Goal: Task Accomplishment & Management: Use online tool/utility

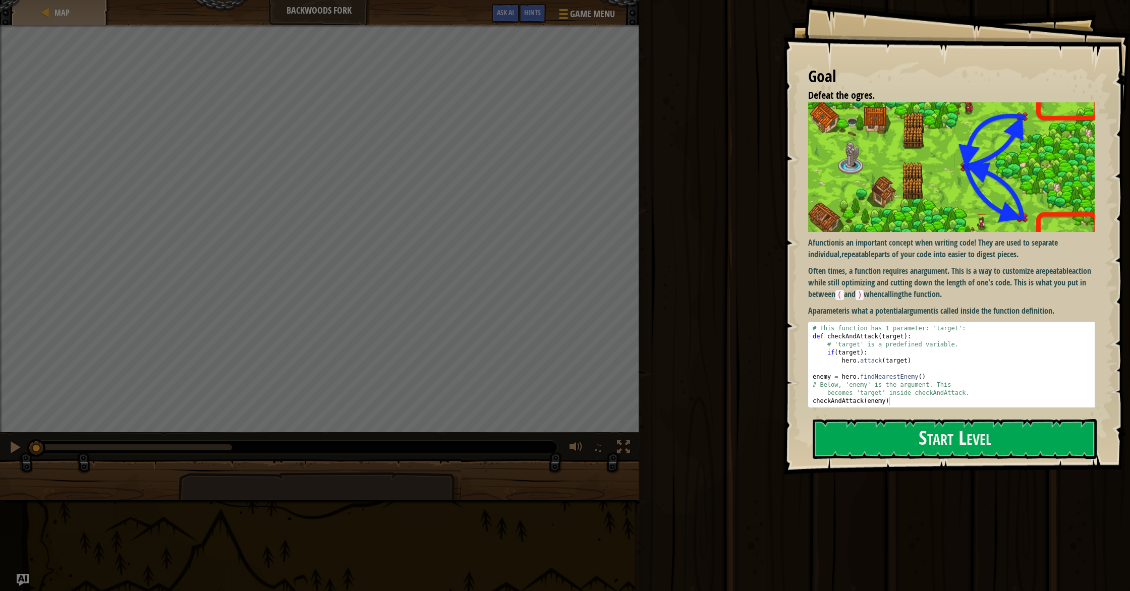
drag, startPoint x: 862, startPoint y: 438, endPoint x: 856, endPoint y: 435, distance: 6.6
click at [863, 437] on button "Start Level" at bounding box center [955, 439] width 284 height 40
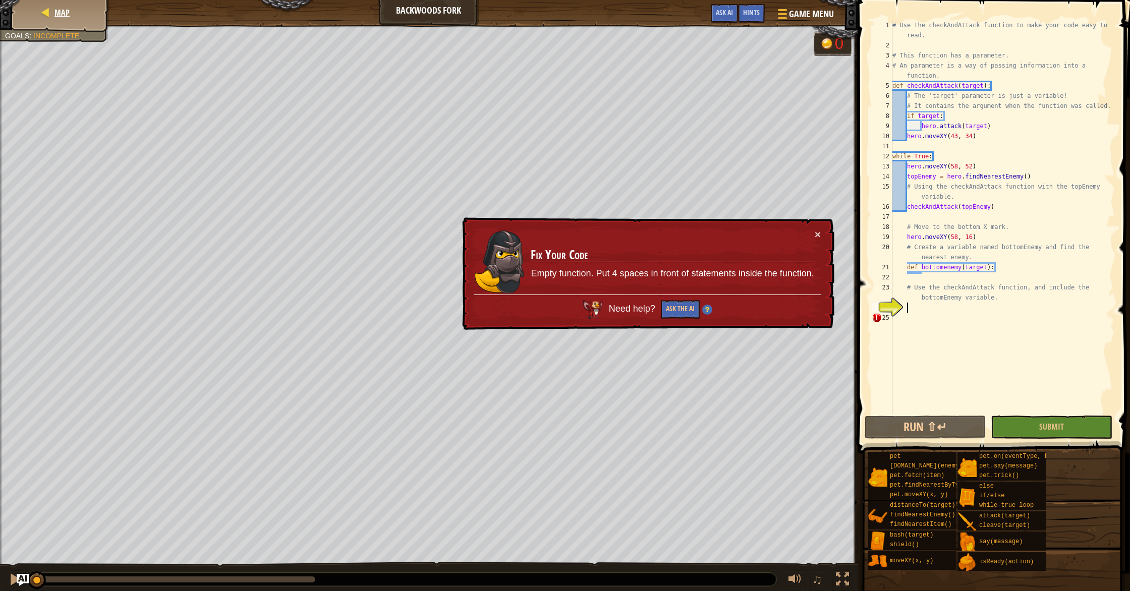
click at [50, 20] on div "Map" at bounding box center [60, 12] width 81 height 25
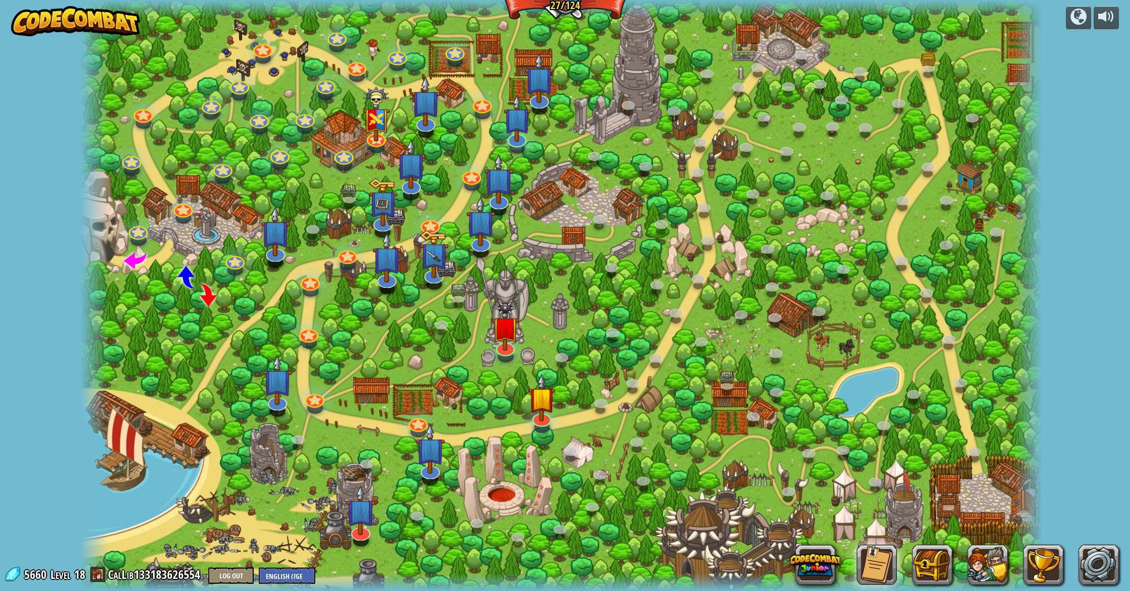
drag, startPoint x: 682, startPoint y: 211, endPoint x: 715, endPoint y: 351, distance: 143.6
click at [846, 371] on div at bounding box center [561, 295] width 963 height 591
click at [820, 310] on link at bounding box center [818, 311] width 20 height 20
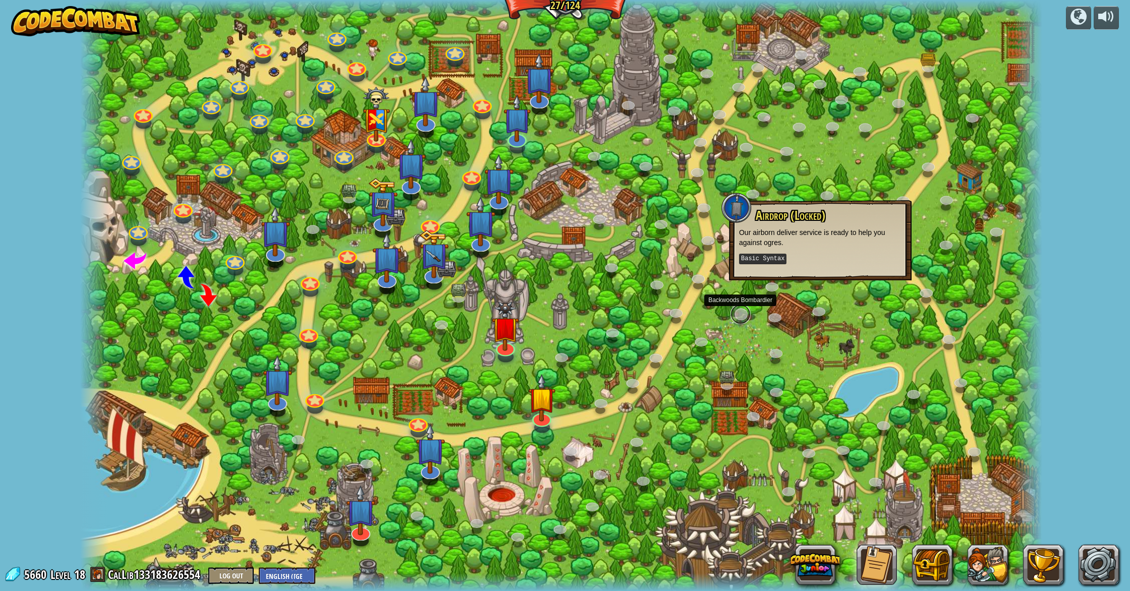
click at [737, 314] on link at bounding box center [740, 314] width 20 height 20
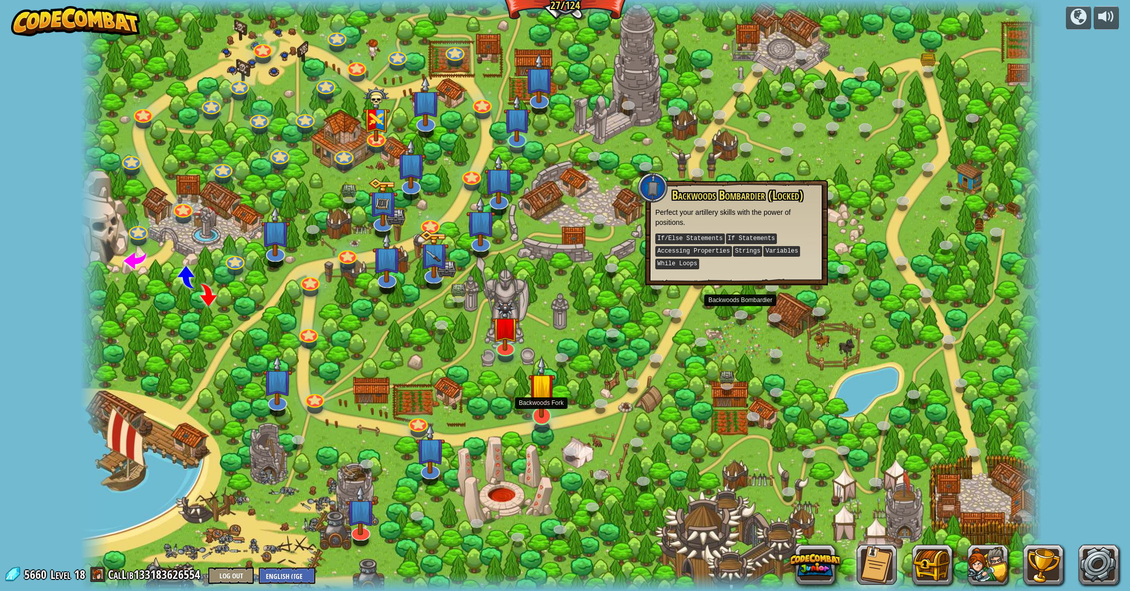
click at [541, 413] on img at bounding box center [542, 386] width 28 height 63
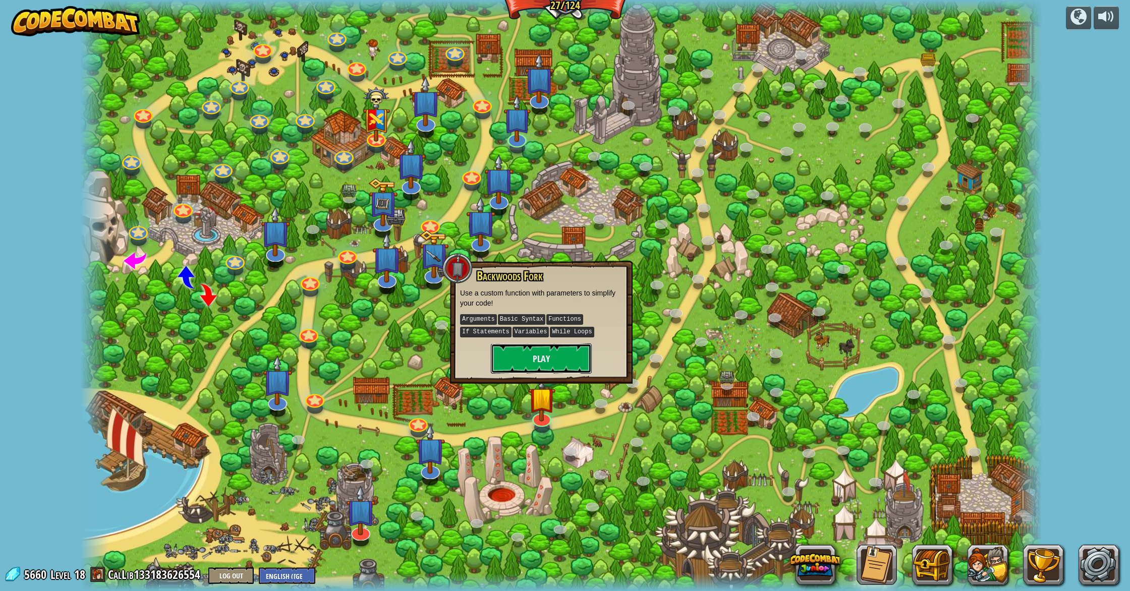
click at [577, 366] on button "Play" at bounding box center [541, 359] width 101 height 30
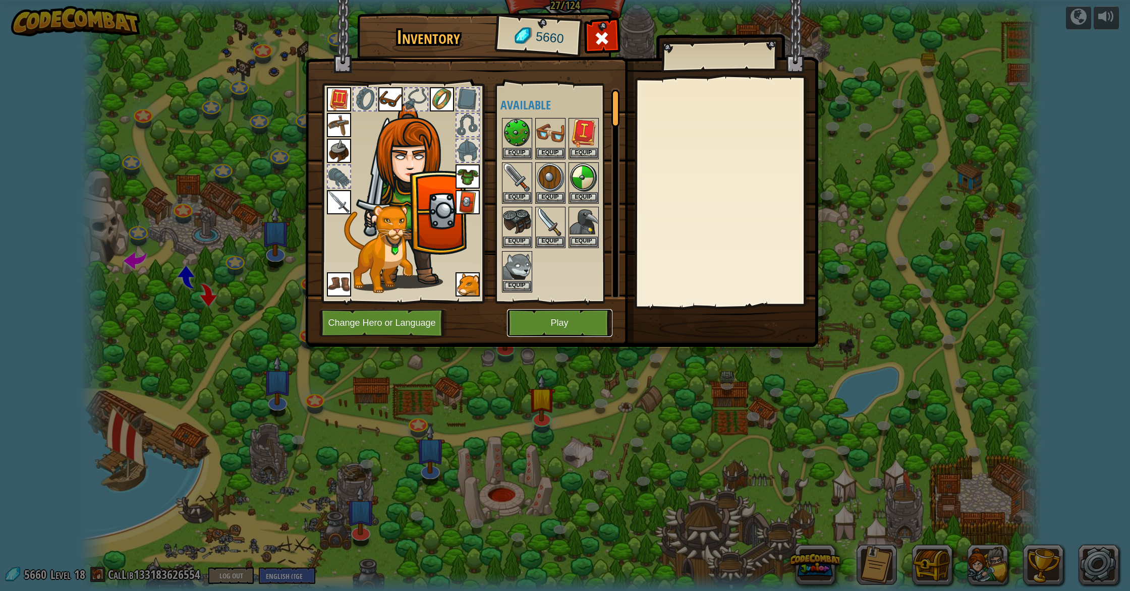
click at [545, 317] on button "Play" at bounding box center [559, 323] width 105 height 28
